Goal: Task Accomplishment & Management: Use online tool/utility

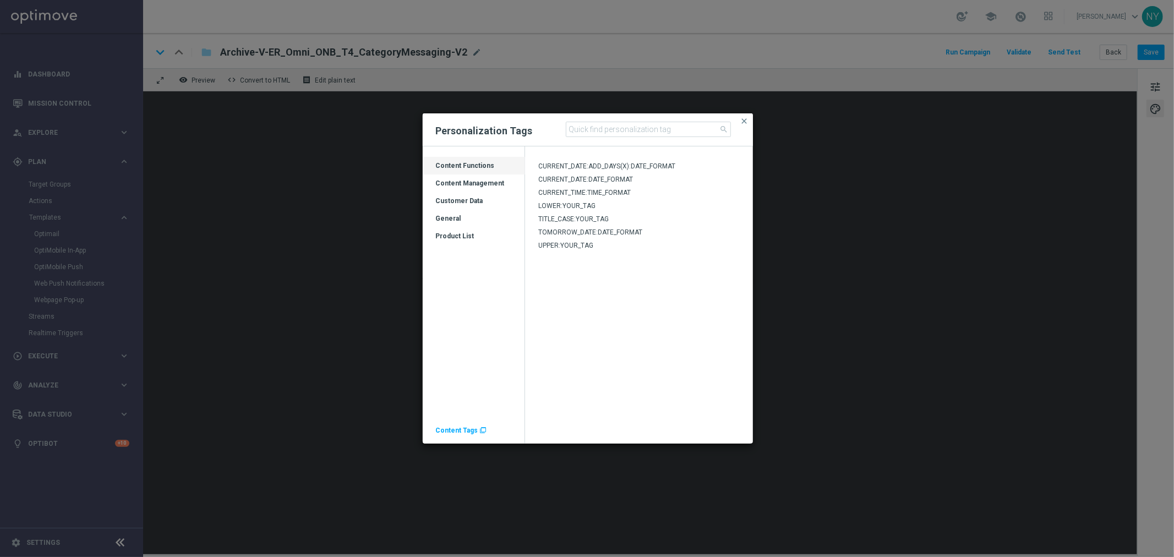
click at [453, 431] on span "Content Tags" at bounding box center [457, 431] width 42 height 8
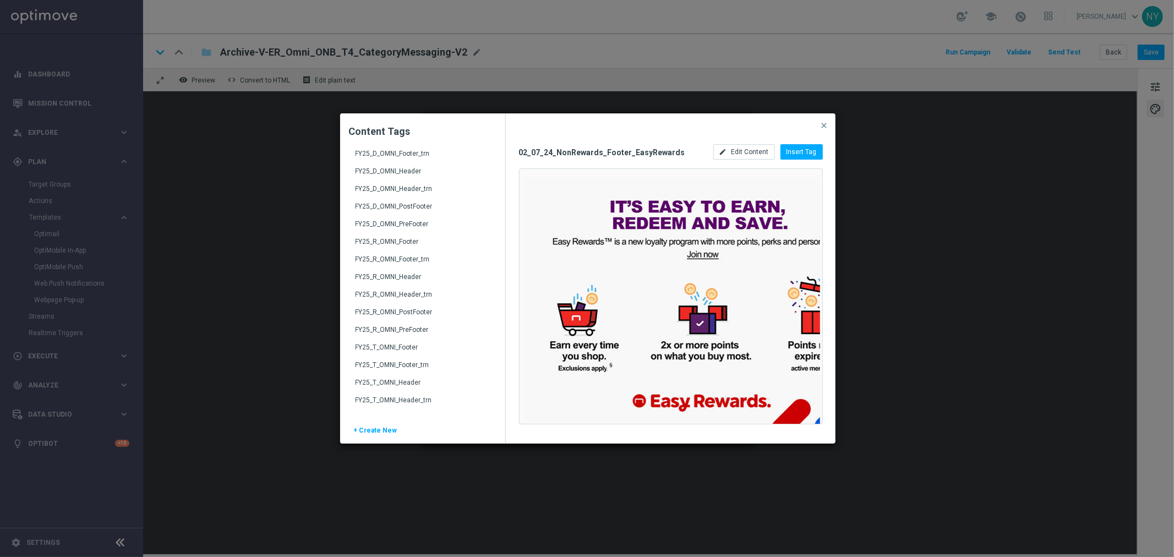
scroll to position [1407, 0]
click at [399, 211] on div "FY25_D_OMNI_Footer_trn" at bounding box center [424, 219] width 137 height 18
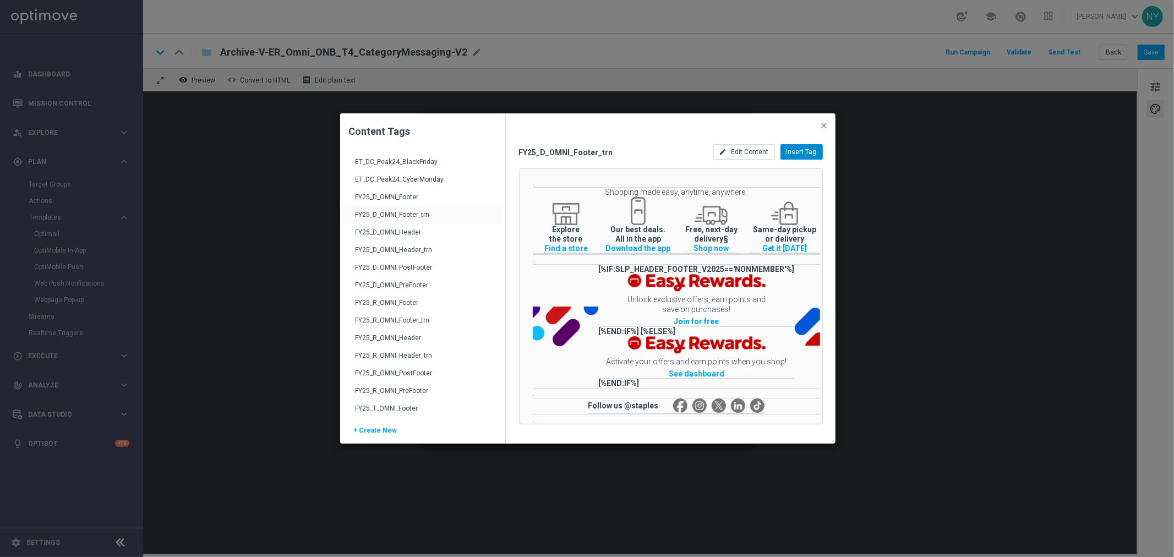
click at [805, 155] on span "Insert Tag" at bounding box center [802, 152] width 30 height 8
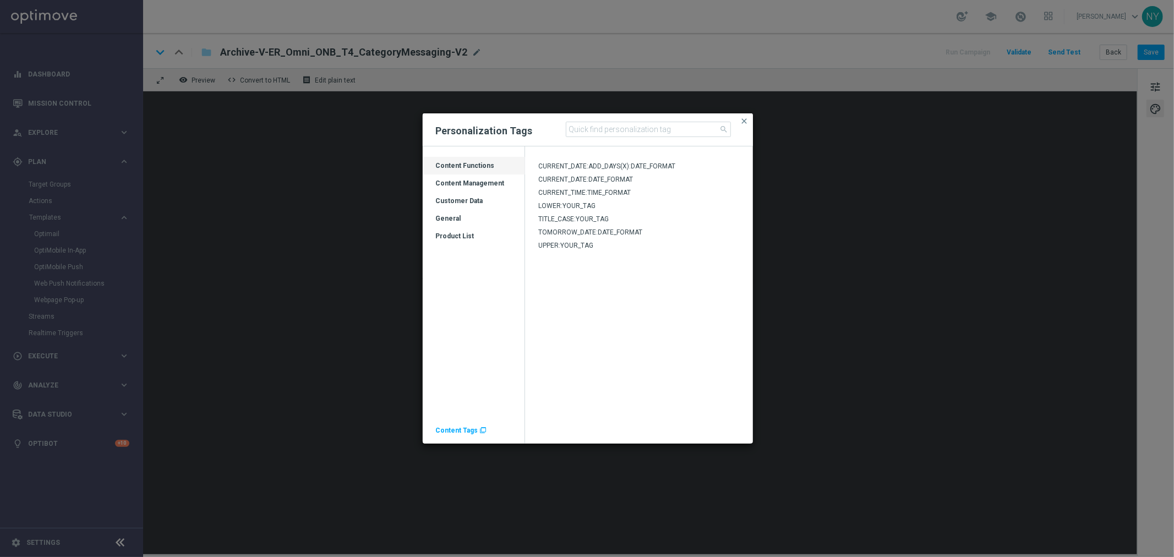
click at [464, 431] on span "Content Tags" at bounding box center [457, 431] width 42 height 8
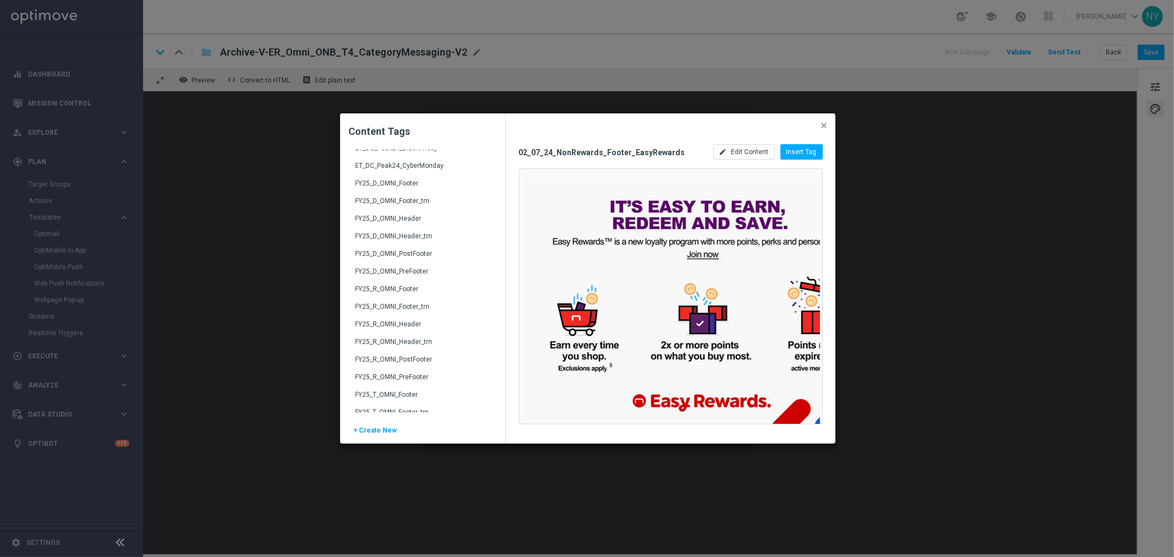
scroll to position [1391, 0]
click at [400, 232] on div "FY25_D_OMNI_Footer_trn" at bounding box center [424, 235] width 137 height 18
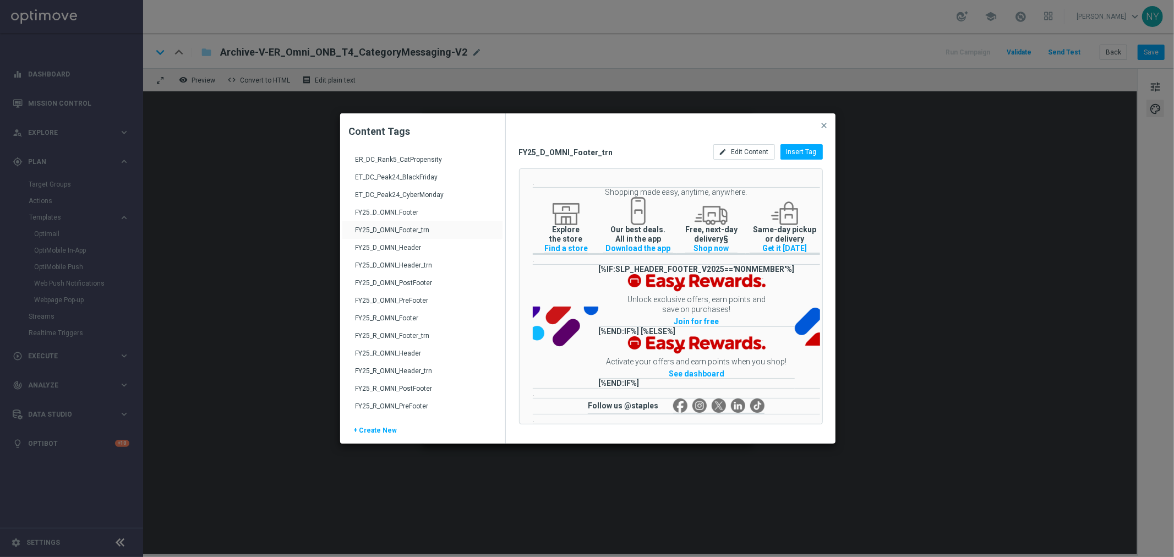
click at [377, 211] on div "FY25_D_OMNI_Footer" at bounding box center [424, 217] width 137 height 18
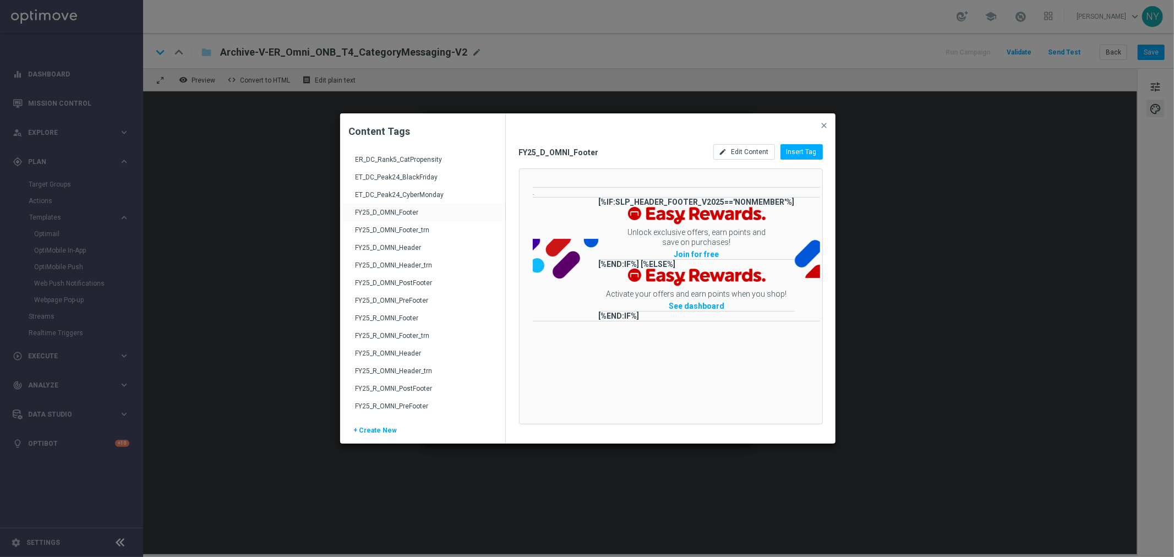
click at [374, 233] on div "FY25_D_OMNI_Footer_trn" at bounding box center [424, 235] width 137 height 18
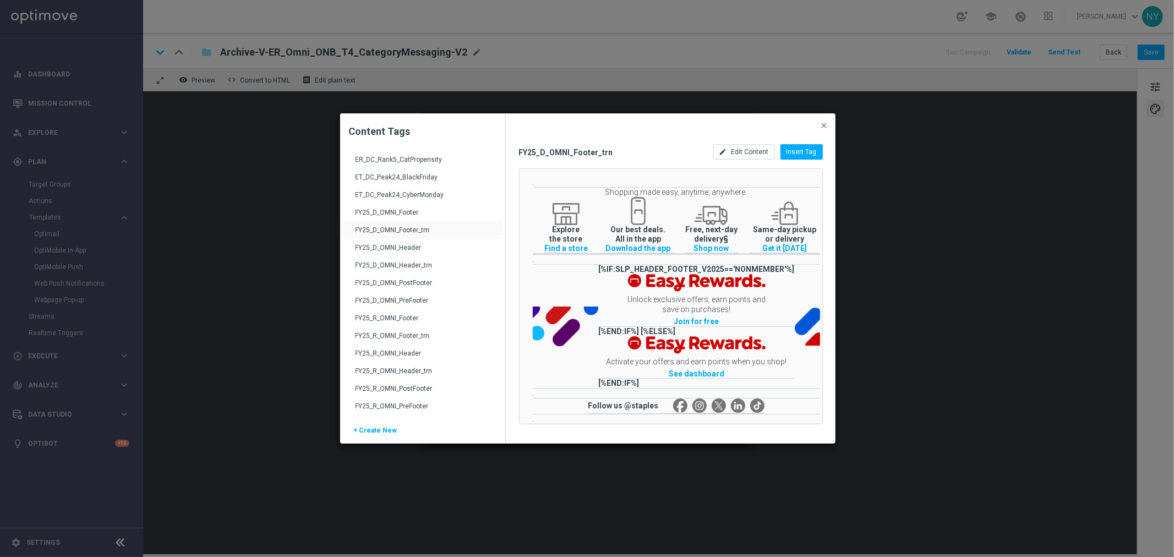
click at [393, 214] on div "FY25_D_OMNI_Footer" at bounding box center [424, 217] width 137 height 18
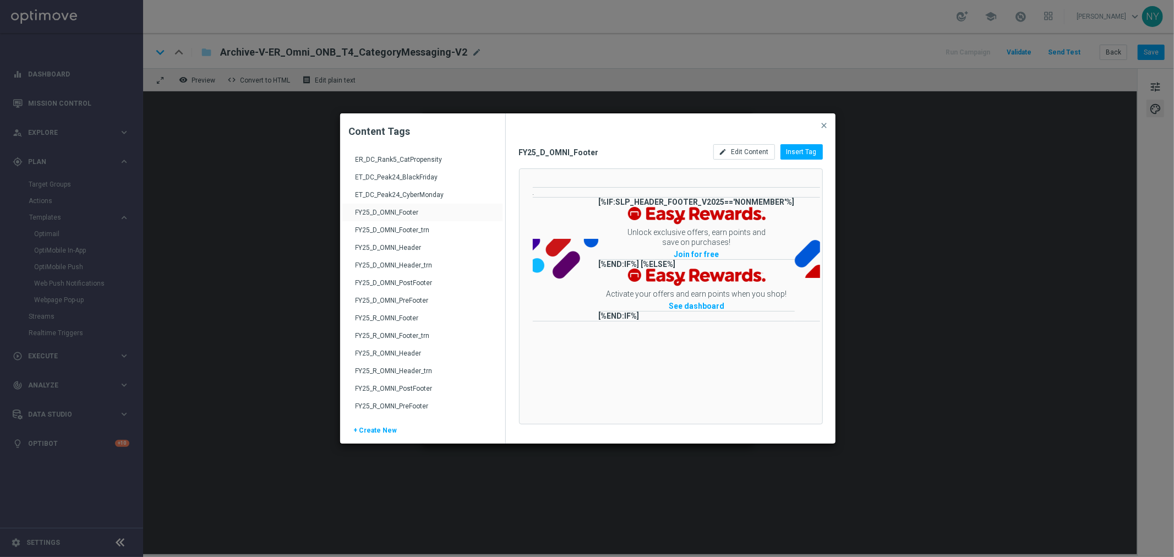
click at [390, 231] on div "FY25_D_OMNI_Footer_trn" at bounding box center [424, 235] width 137 height 18
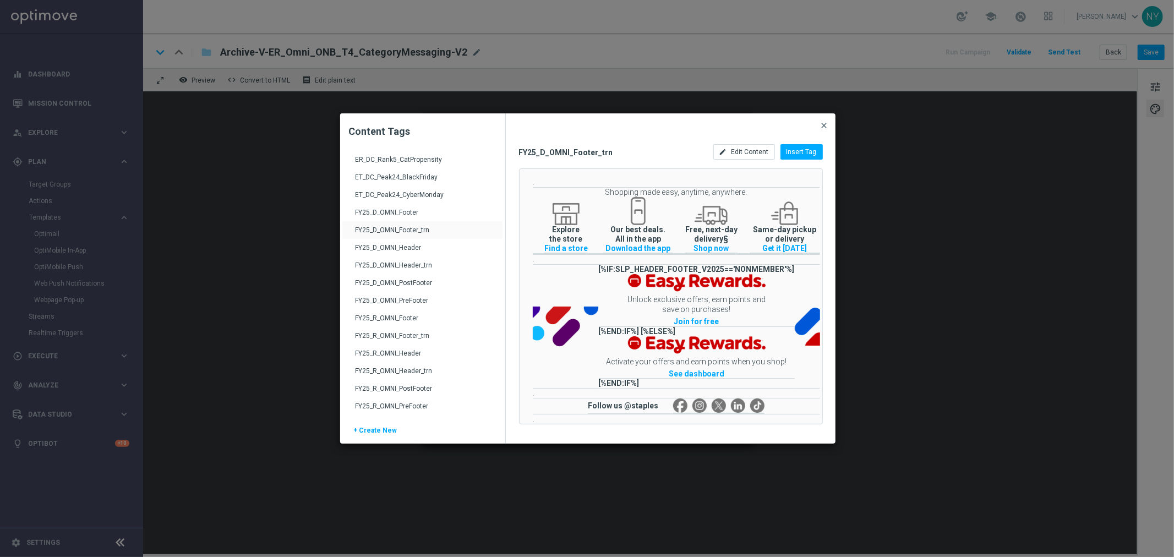
click at [824, 123] on span "close" at bounding box center [824, 125] width 9 height 9
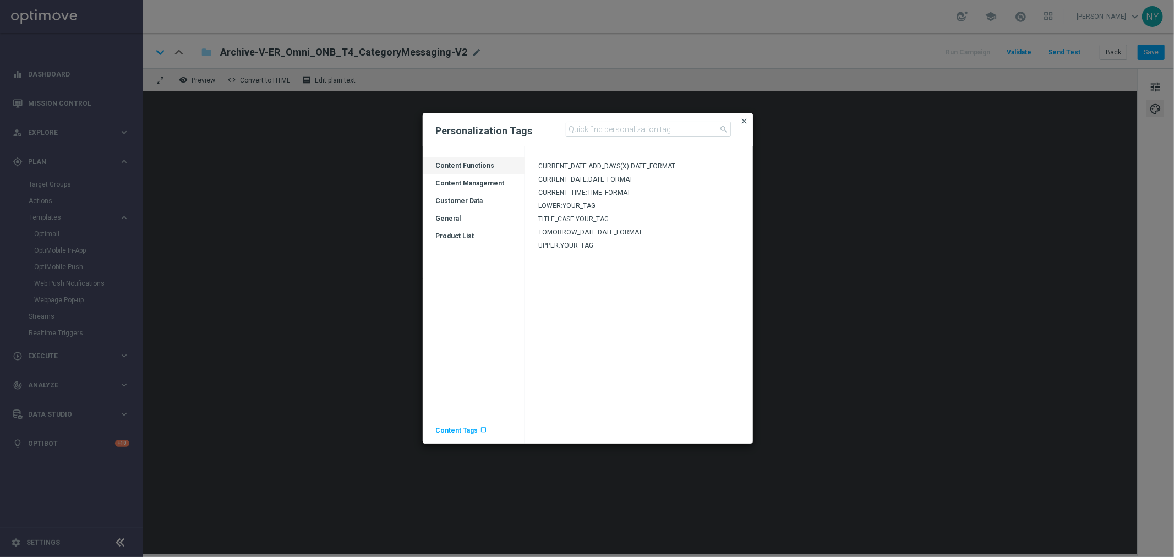
click at [745, 121] on span "close" at bounding box center [744, 121] width 9 height 9
click at [460, 428] on span "Content Tags" at bounding box center [457, 431] width 42 height 8
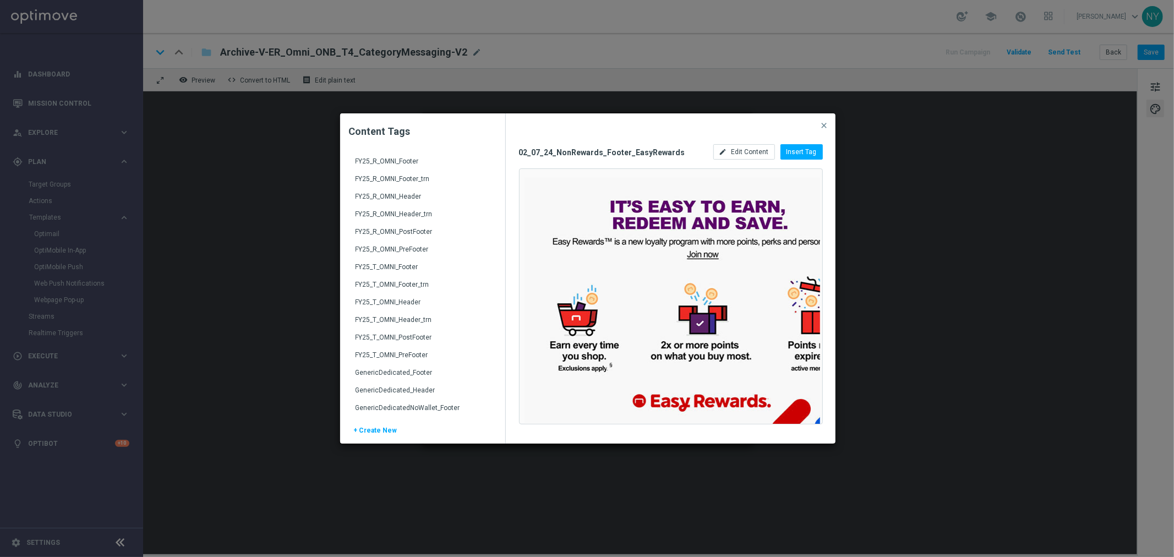
scroll to position [1529, 0]
click at [395, 183] on div "FY25_R_OMNI_Footer" at bounding box center [424, 185] width 137 height 18
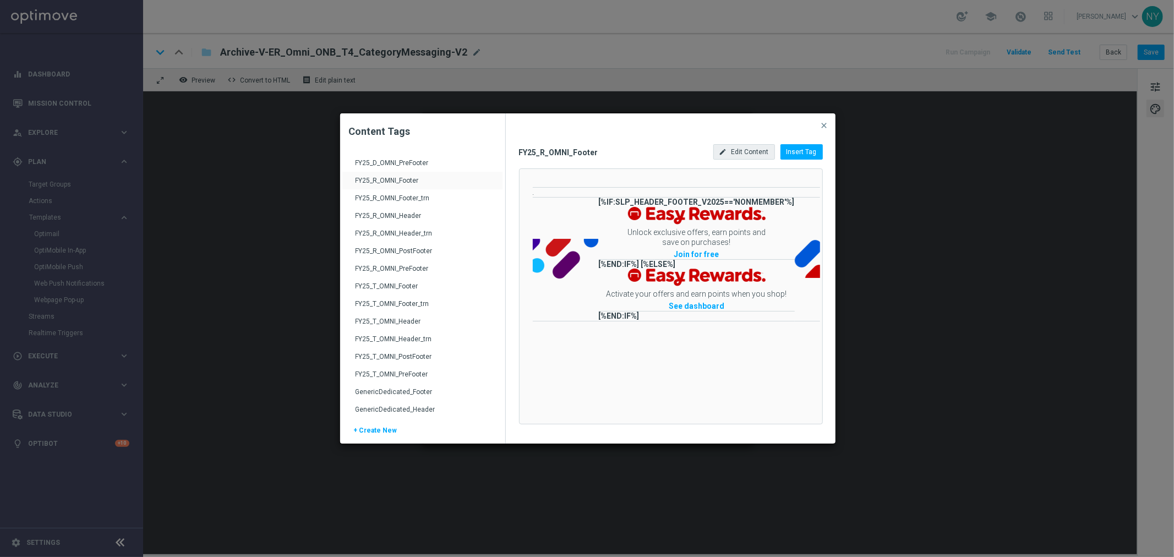
click at [749, 151] on span "Edit Content" at bounding box center [750, 152] width 37 height 8
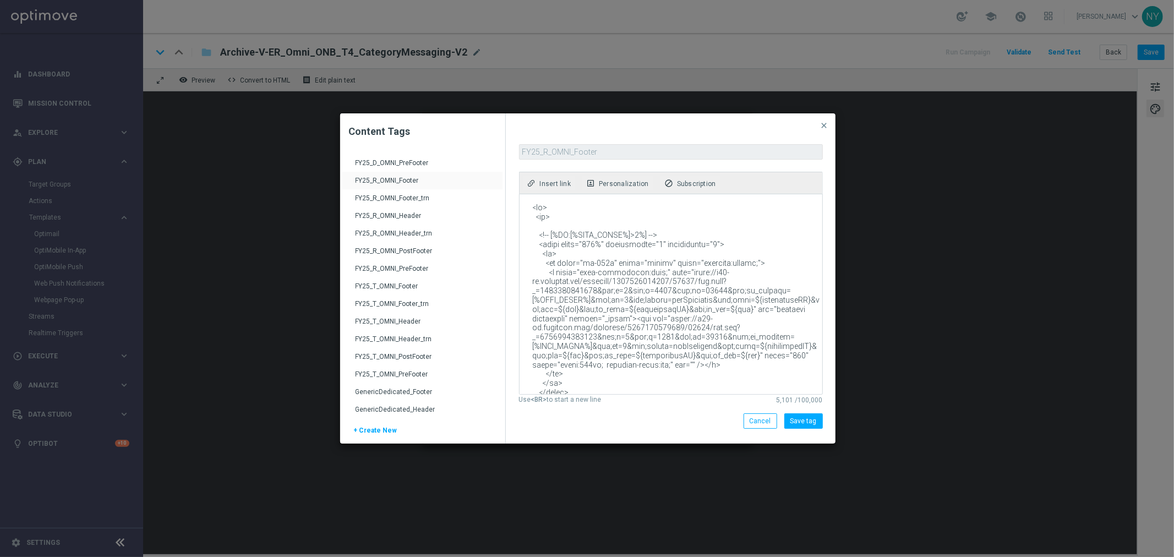
click at [662, 293] on textarea at bounding box center [670, 294] width 301 height 200
click at [699, 301] on textarea at bounding box center [670, 294] width 301 height 200
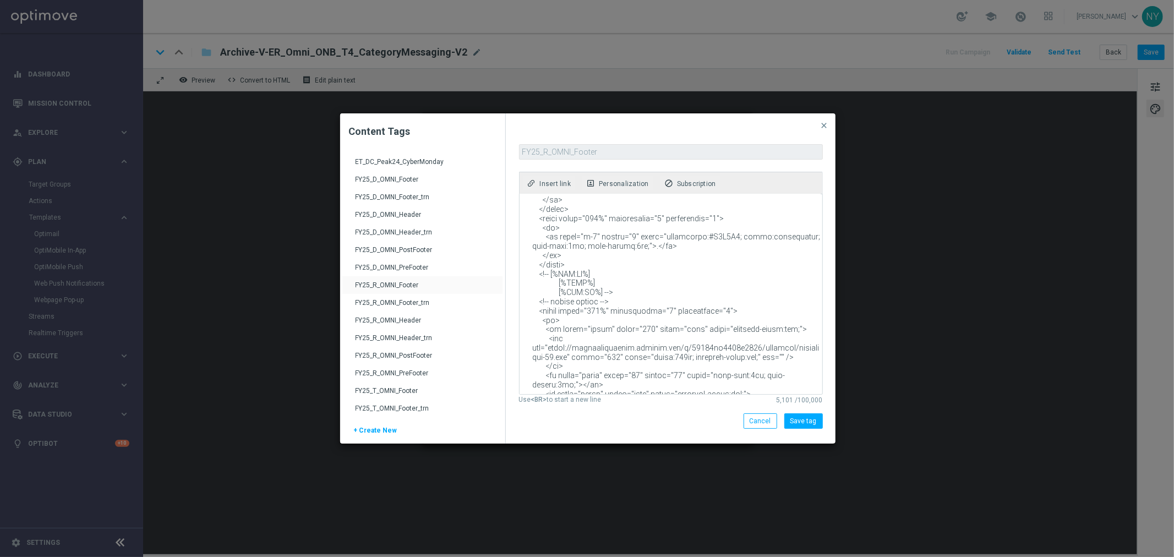
scroll to position [1407, 0]
click at [393, 322] on div "FY25_R_OMNI_Footer_trn" at bounding box center [424, 325] width 137 height 18
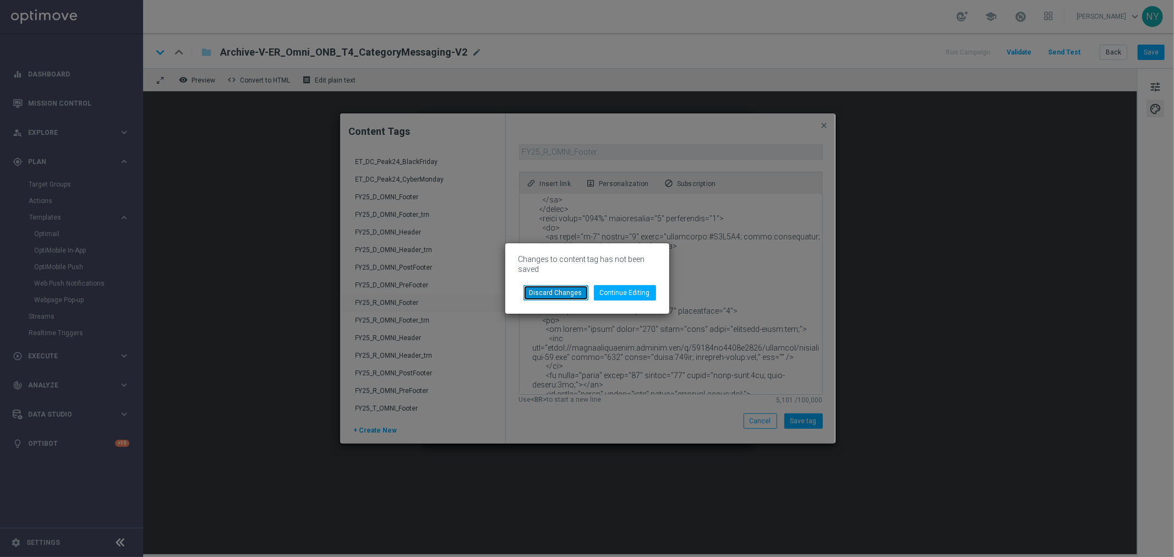
click at [563, 289] on button "Discard Changes" at bounding box center [556, 292] width 65 height 15
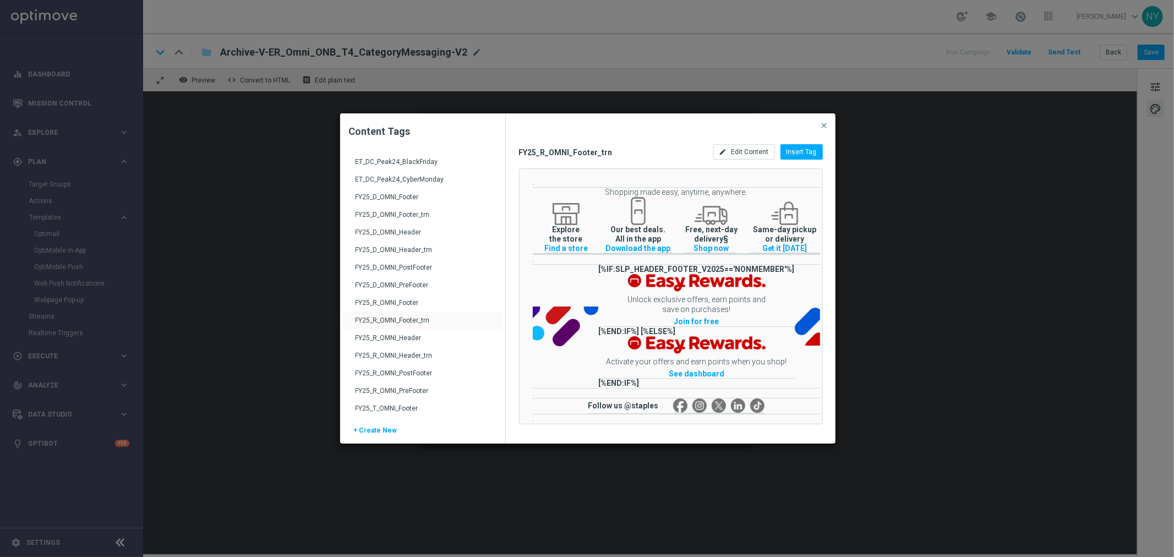
click at [756, 155] on span "Edit Content" at bounding box center [750, 152] width 37 height 8
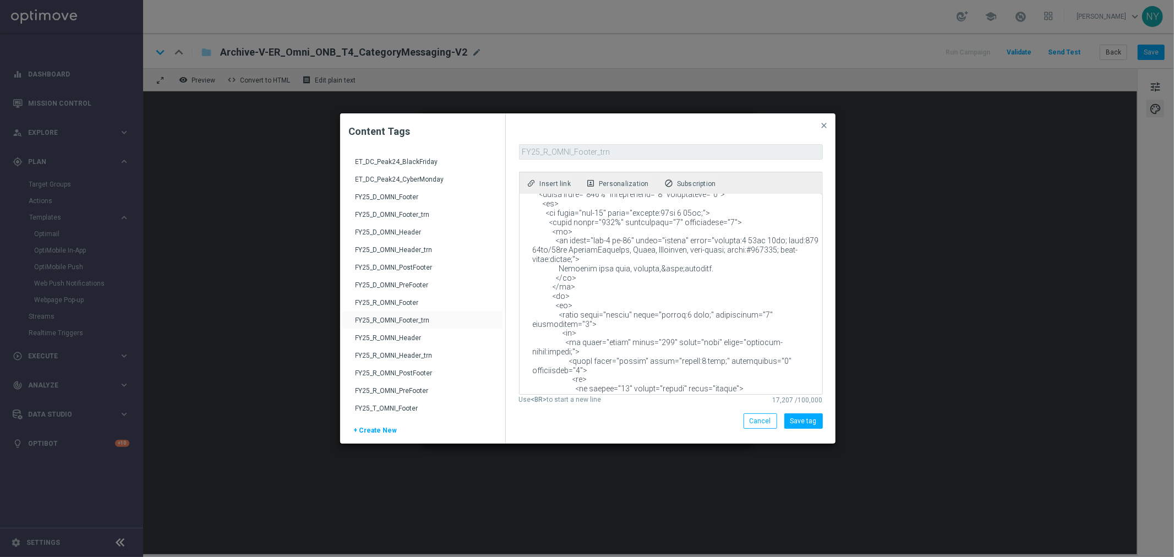
scroll to position [0, 0]
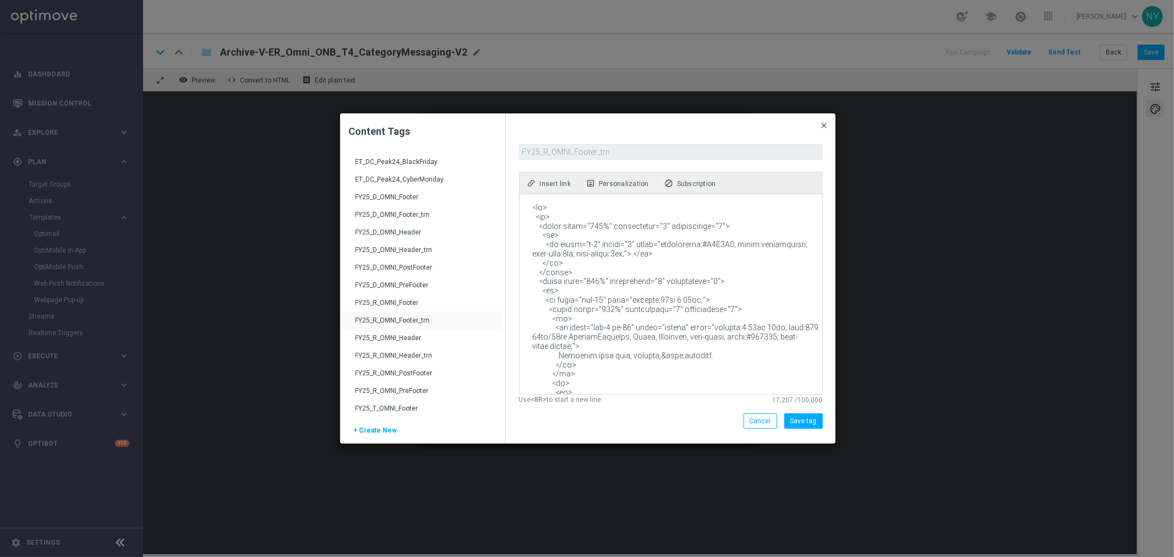
click at [824, 124] on span "close" at bounding box center [824, 125] width 9 height 9
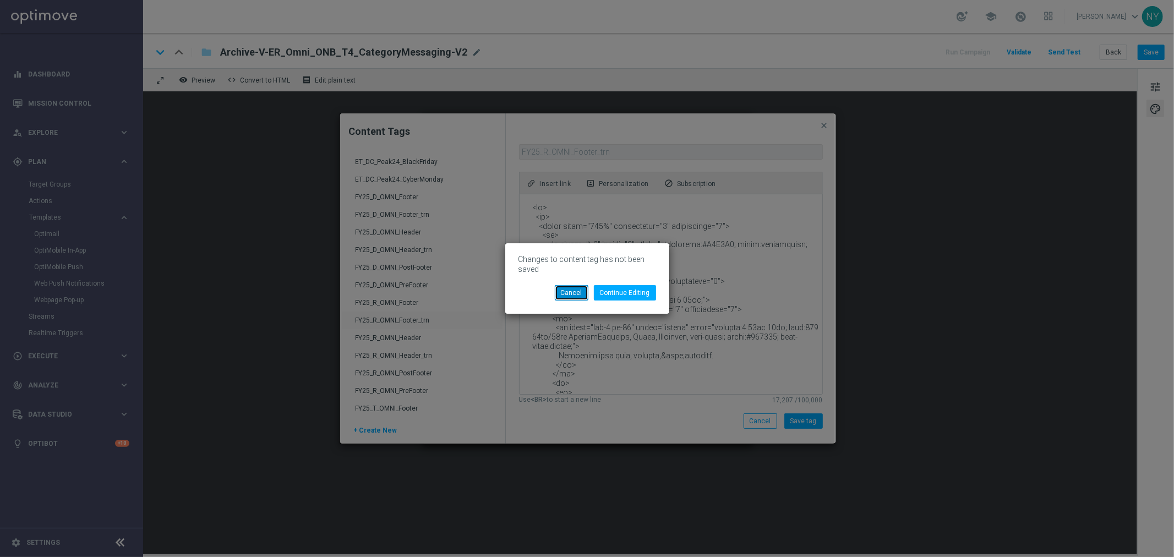
click at [565, 292] on button "Cancel" at bounding box center [572, 292] width 34 height 15
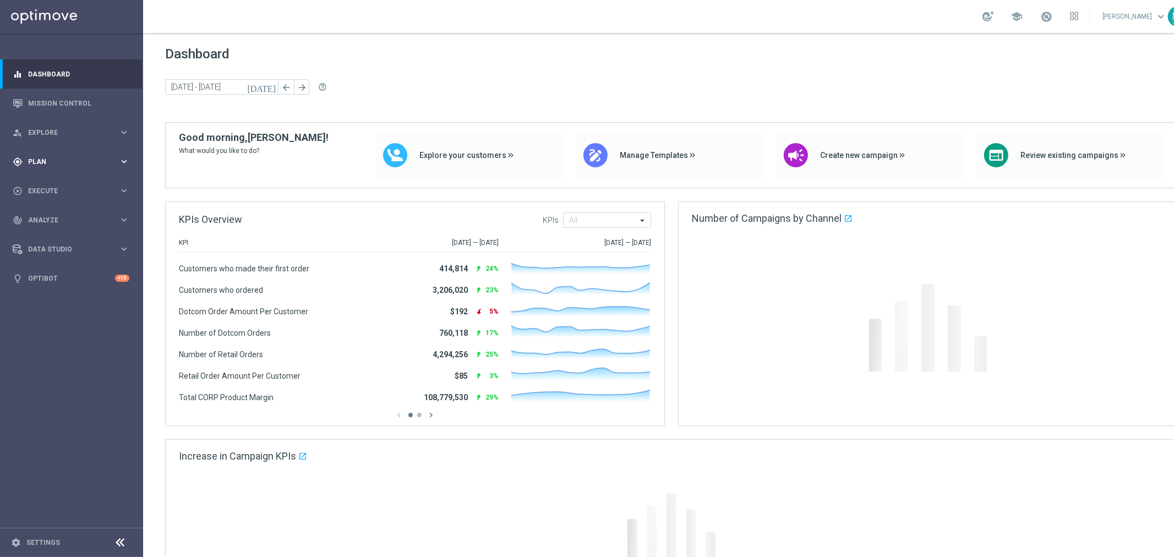
click at [39, 161] on span "Plan" at bounding box center [73, 162] width 91 height 7
click at [47, 217] on span "Templates" at bounding box center [68, 217] width 79 height 7
click at [47, 232] on link "Optimail" at bounding box center [74, 234] width 80 height 9
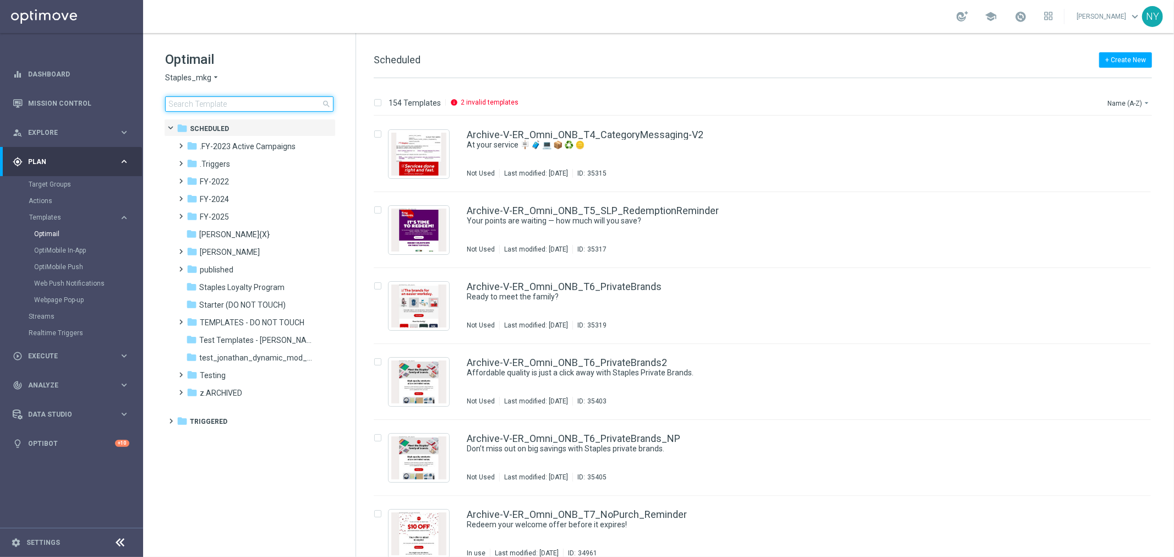
click at [209, 107] on input at bounding box center [249, 103] width 168 height 15
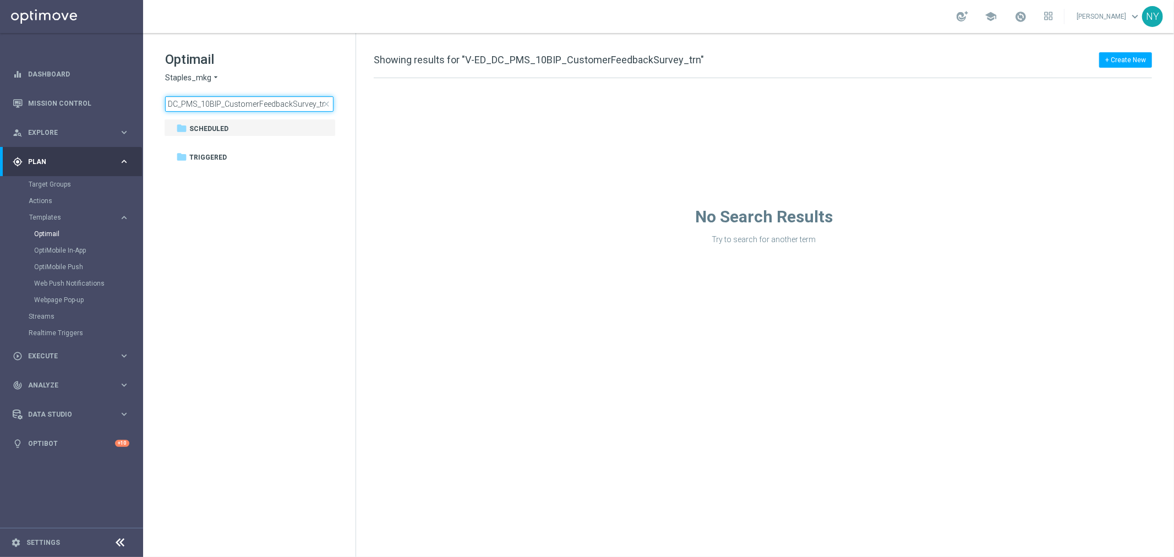
type input "V-ED_DC_PMS_10BIP_CustomerFeedbackSurvey_trn"
click at [198, 75] on span "Staples_mkg" at bounding box center [188, 78] width 46 height 10
click at [0, 0] on span "Staples_mkt_trn" at bounding box center [0, 0] width 0 height 0
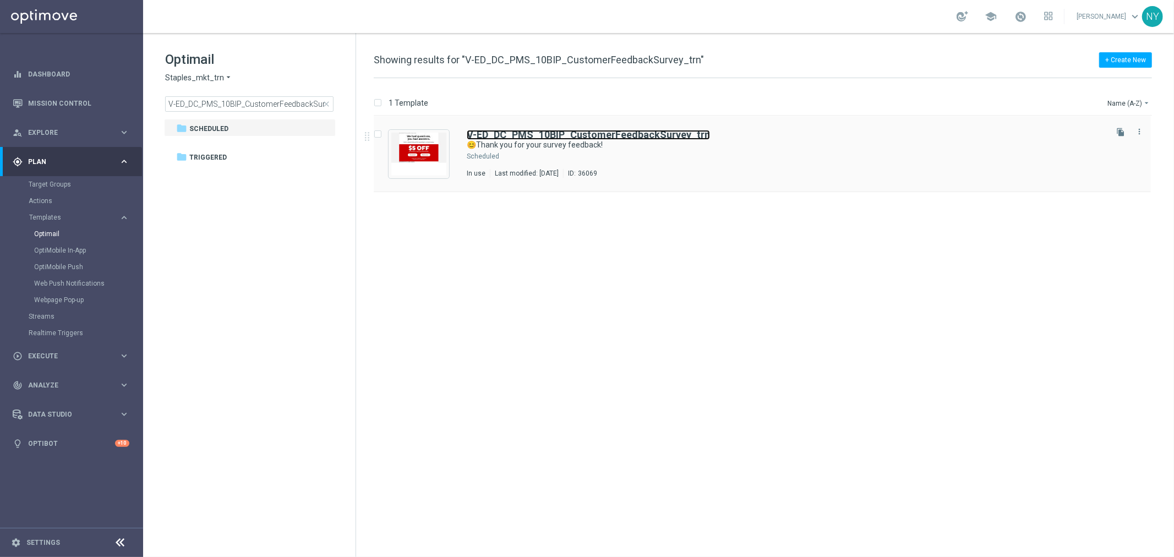
click at [527, 129] on b "V-ED_DC_PMS_10BIP_CustomerFeedbackSurvey_trn" at bounding box center [588, 135] width 243 height 12
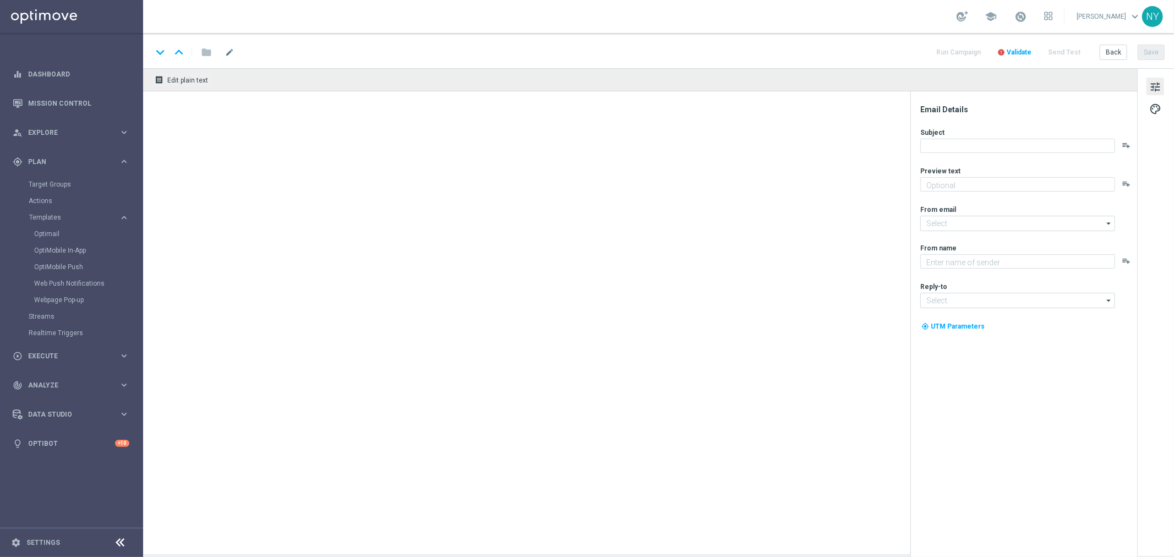
type textarea "Here's $5 off your next in-store print purchase."
type input "[EMAIL_ADDRESS][DOMAIN_NAME]"
type textarea "Staples"
type input "[EMAIL_ADDRESS][DOMAIN_NAME]"
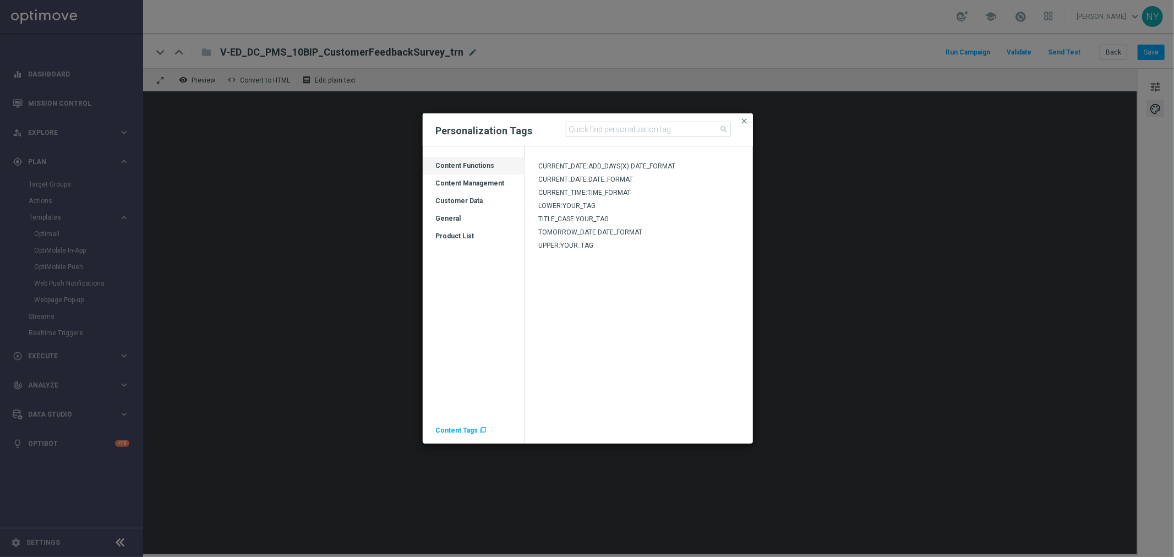
click at [450, 428] on span "Content Tags" at bounding box center [457, 431] width 42 height 8
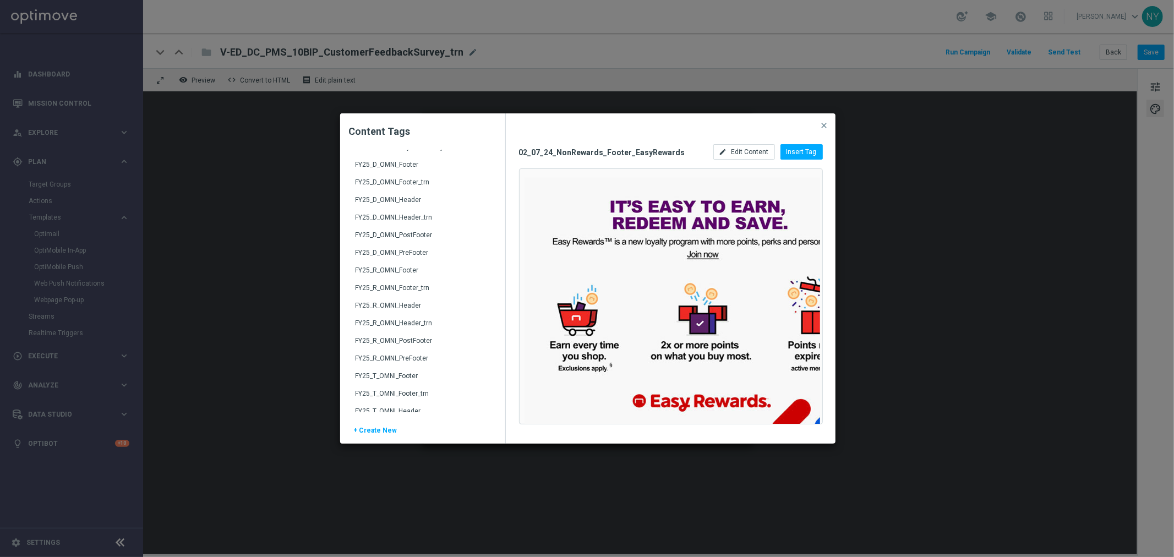
scroll to position [1420, 0]
click at [402, 201] on div "FY25_D_OMNI_Footer_trn" at bounding box center [424, 206] width 137 height 18
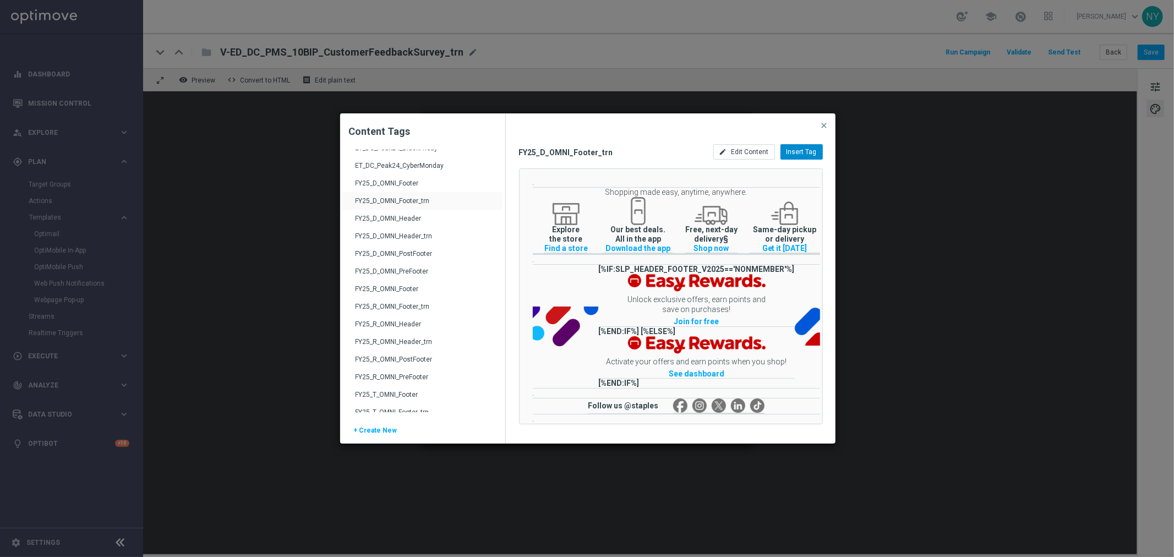
click at [793, 151] on span "Insert Tag" at bounding box center [802, 152] width 30 height 8
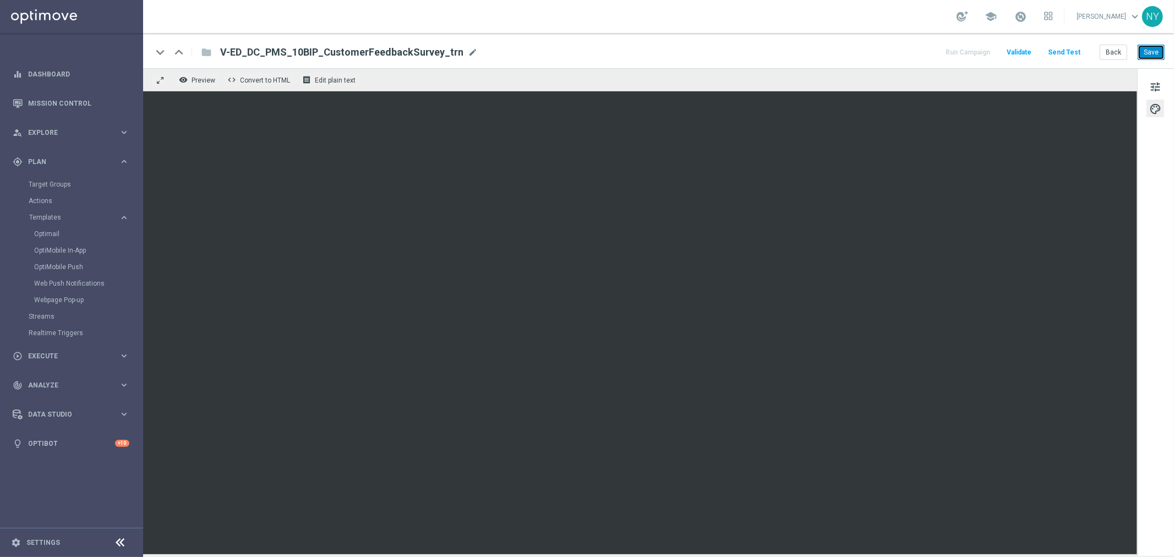
click at [1148, 52] on button "Save" at bounding box center [1151, 52] width 27 height 15
click at [1069, 51] on button "Send Test" at bounding box center [1065, 52] width 36 height 15
click at [1069, 50] on button "Send Test" at bounding box center [1065, 52] width 36 height 15
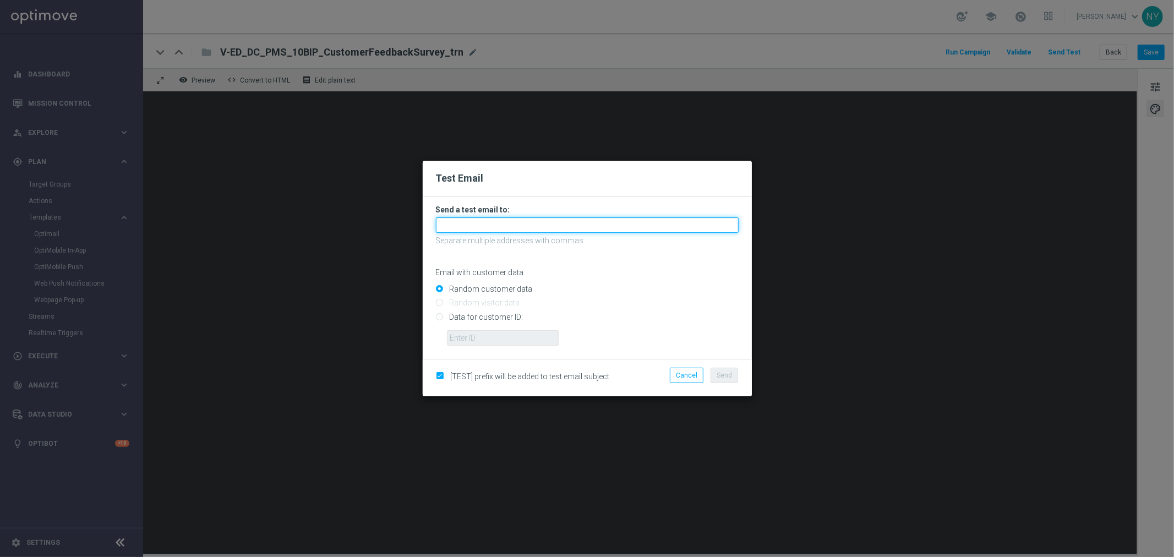
click at [476, 226] on input "text" at bounding box center [587, 224] width 303 height 15
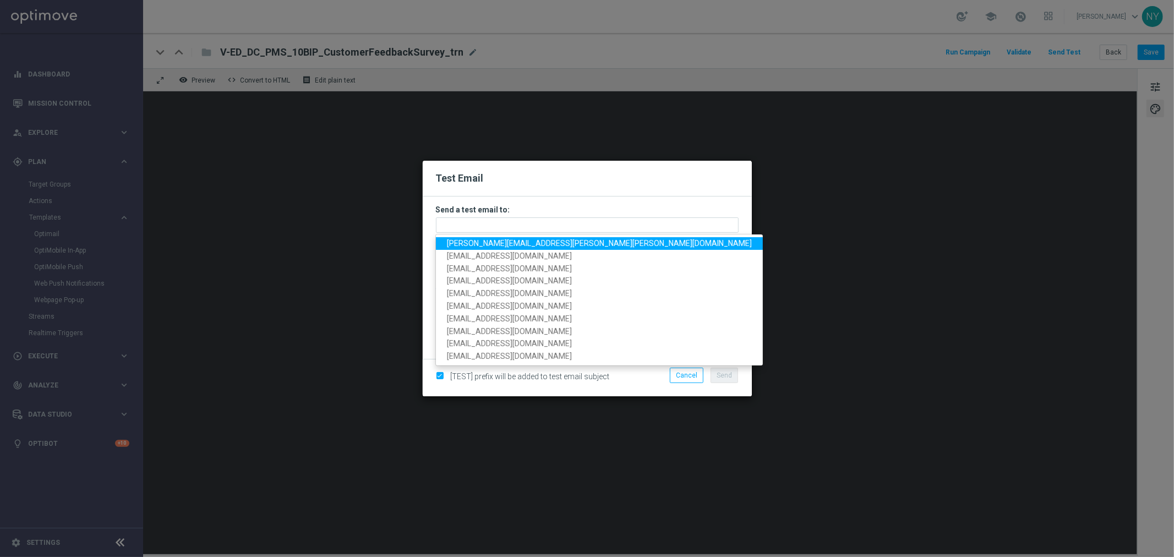
click at [516, 246] on span "[PERSON_NAME][EMAIL_ADDRESS][PERSON_NAME][PERSON_NAME][DOMAIN_NAME]" at bounding box center [599, 243] width 305 height 9
type input "[PERSON_NAME][EMAIL_ADDRESS][PERSON_NAME][PERSON_NAME][DOMAIN_NAME]"
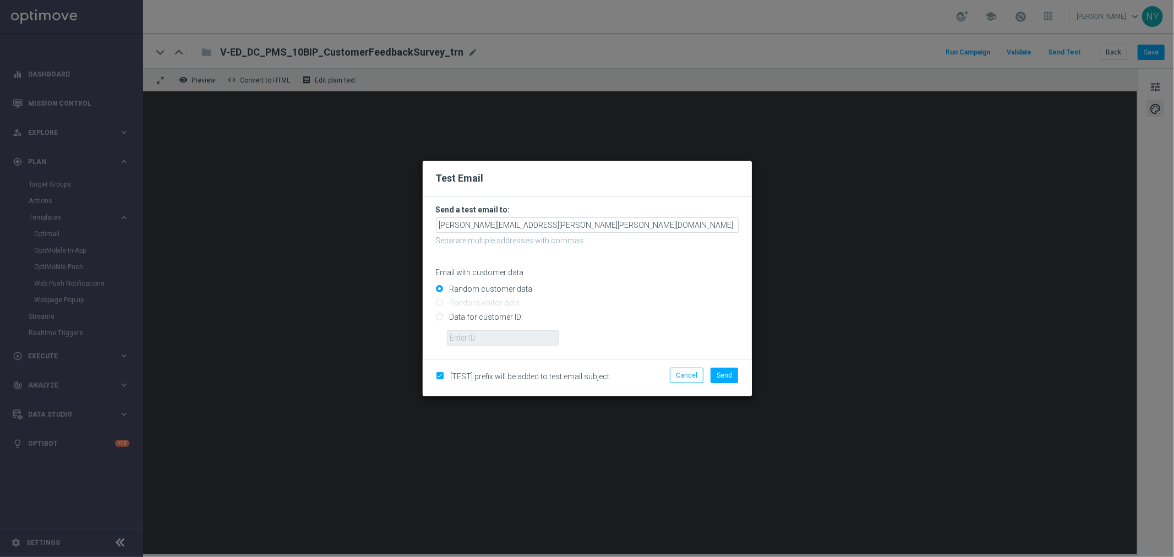
click at [439, 320] on input "Data for customer ID:" at bounding box center [587, 321] width 303 height 15
radio input "true"
click at [465, 338] on input "text" at bounding box center [503, 337] width 112 height 15
click at [535, 233] on form "Send a test email to: [PERSON_NAME][EMAIL_ADDRESS][PERSON_NAME][PERSON_NAME][DO…" at bounding box center [587, 275] width 303 height 141
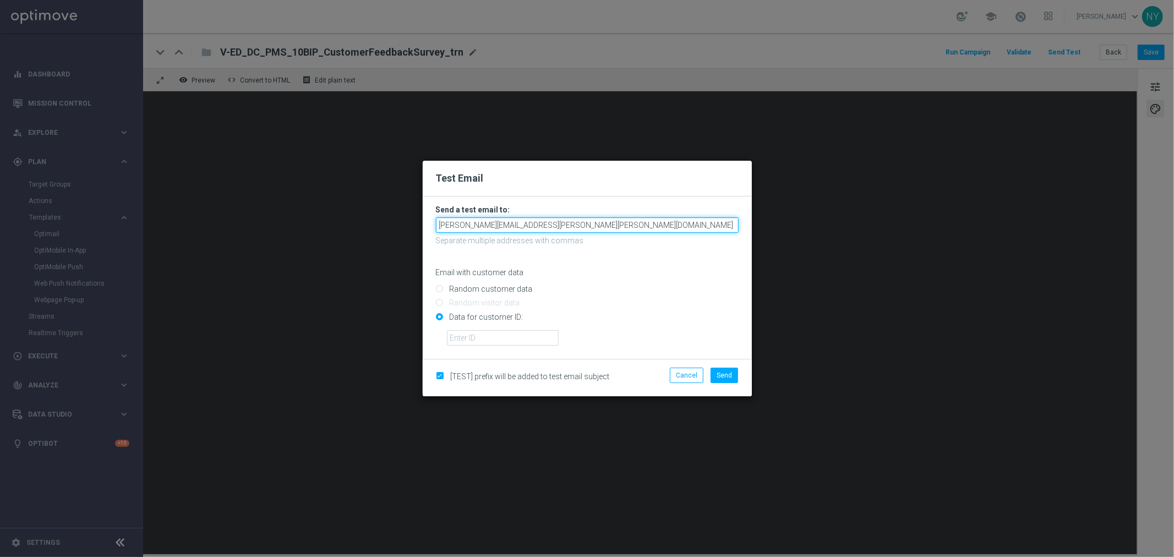
click at [524, 224] on input "[PERSON_NAME][EMAIL_ADDRESS][PERSON_NAME][PERSON_NAME][DOMAIN_NAME]" at bounding box center [587, 224] width 303 height 15
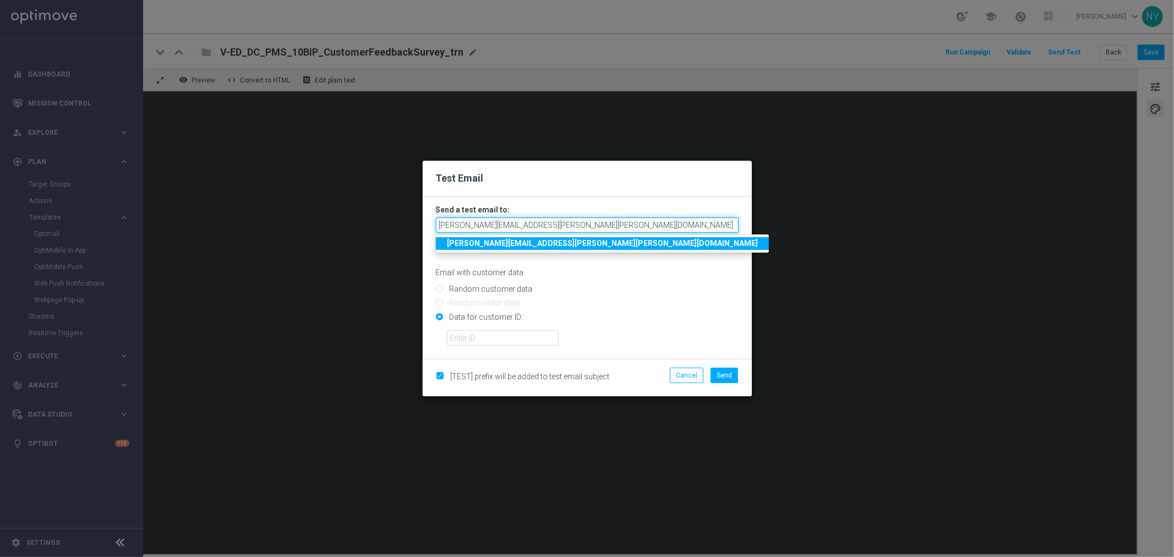
drag, startPoint x: 533, startPoint y: 224, endPoint x: 423, endPoint y: 211, distance: 110.8
click at [423, 211] on form "Send a test email to: [PERSON_NAME][EMAIL_ADDRESS][PERSON_NAME][PERSON_NAME][DO…" at bounding box center [587, 278] width 329 height 162
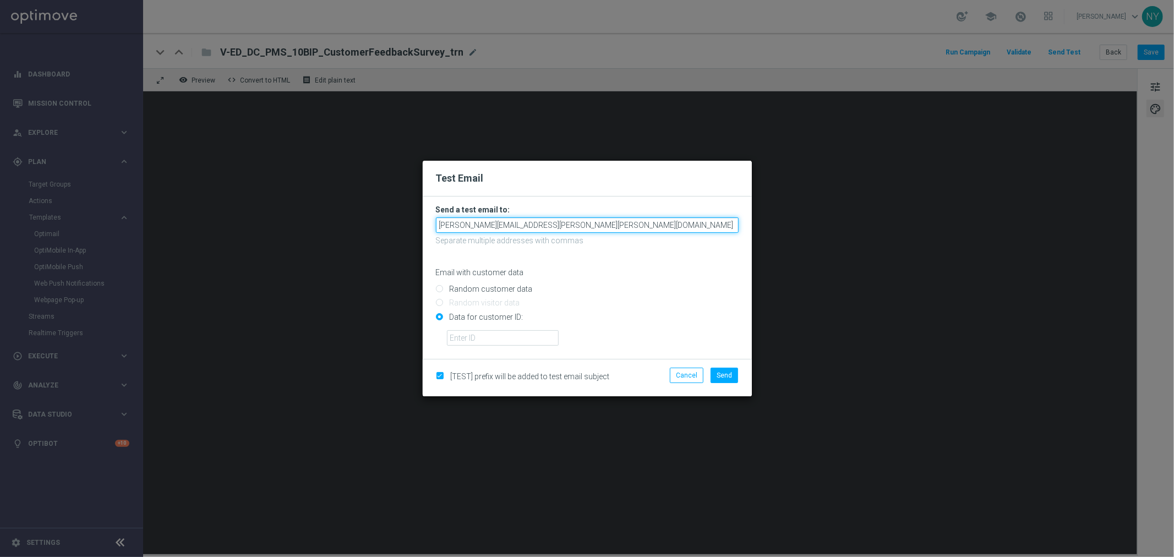
paste input "yetts3-bb9u4@litmusemail"
type input "[EMAIL_ADDRESS][DOMAIN_NAME]"
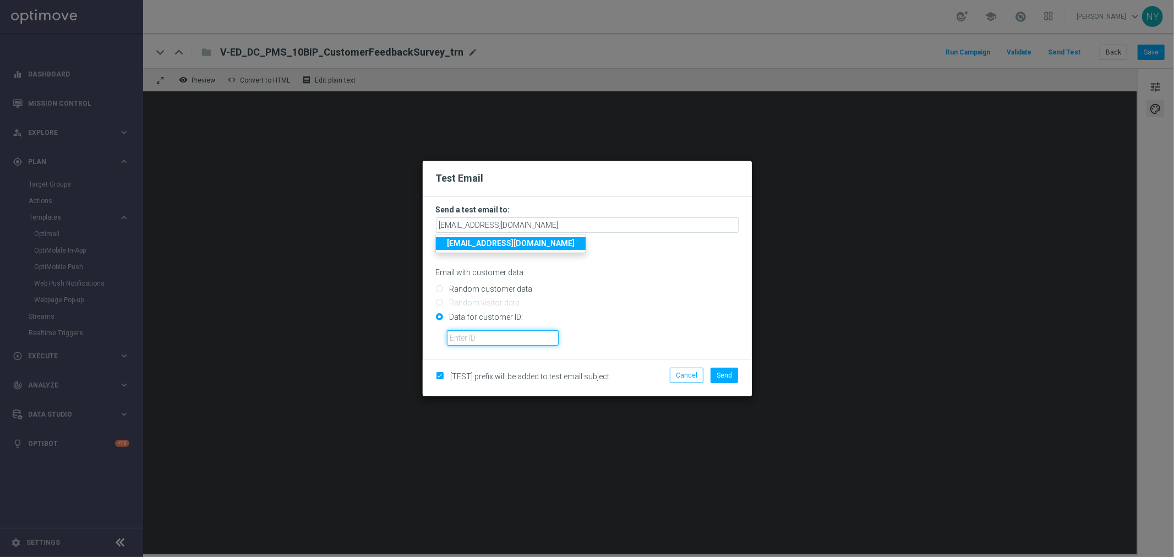
click at [457, 334] on input "text" at bounding box center [503, 337] width 112 height 15
click at [471, 339] on input "text" at bounding box center [503, 337] width 112 height 15
paste input "10000594964"
type input "10000594964"
click at [732, 373] on span "Send" at bounding box center [724, 376] width 15 height 8
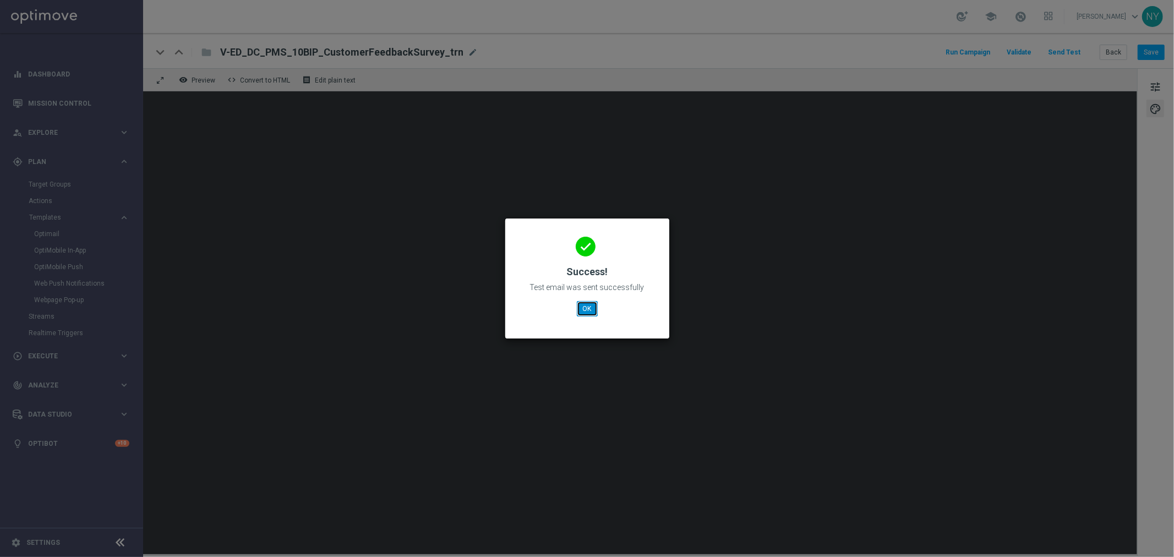
click at [585, 310] on button "OK" at bounding box center [587, 308] width 21 height 15
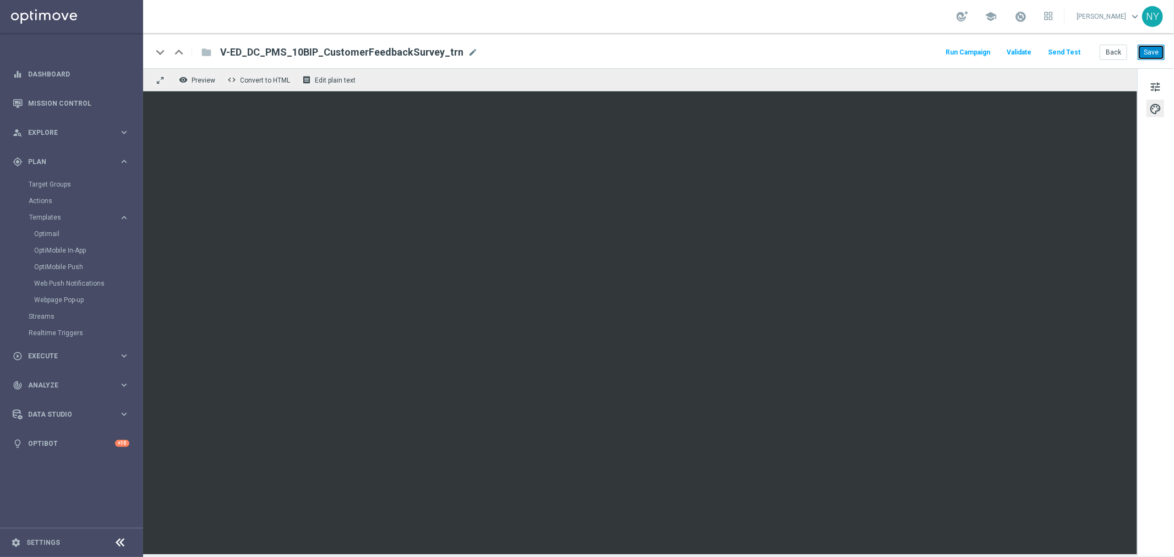
click at [1157, 47] on button "Save" at bounding box center [1151, 52] width 27 height 15
